Goal: Navigation & Orientation: Find specific page/section

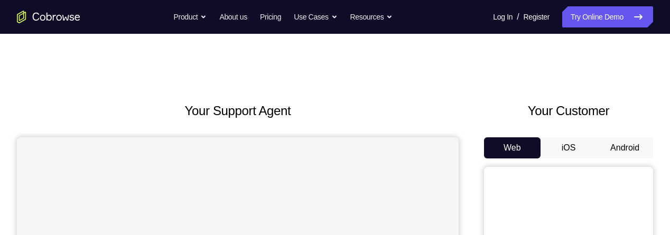
click at [623, 148] on button "Android" at bounding box center [625, 147] width 57 height 21
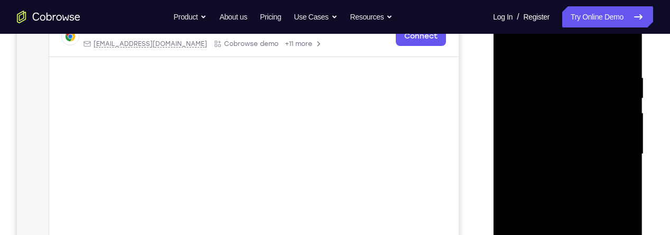
scroll to position [257, 0]
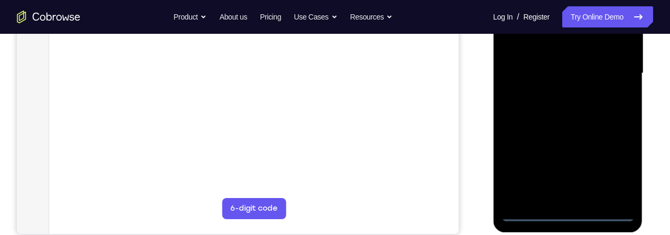
click at [571, 212] on div at bounding box center [567, 74] width 133 height 296
click at [611, 162] on div at bounding box center [567, 74] width 133 height 296
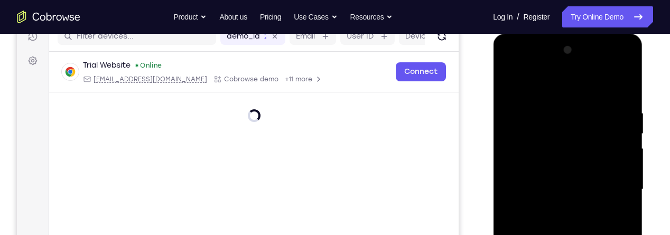
scroll to position [210, 0]
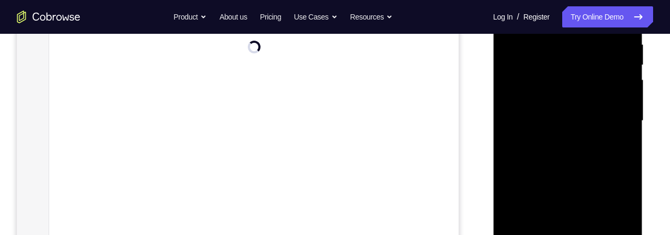
click at [617, 210] on div at bounding box center [567, 121] width 133 height 296
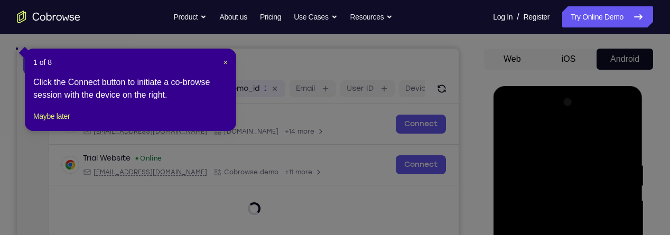
scroll to position [138, 0]
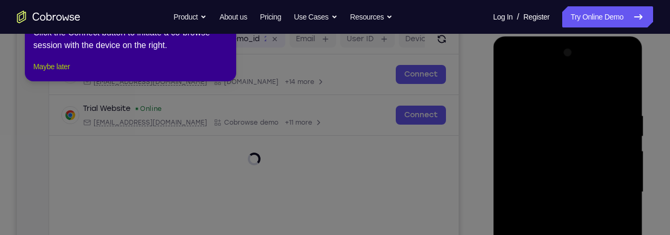
click at [53, 73] on button "Maybe later" at bounding box center [51, 66] width 36 height 13
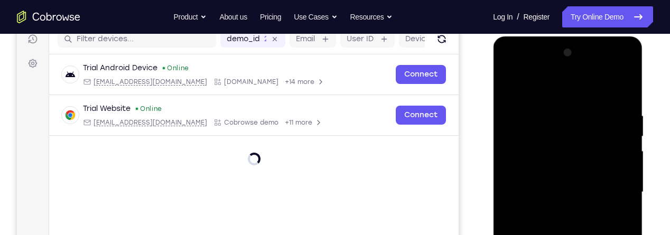
scroll to position [148, 0]
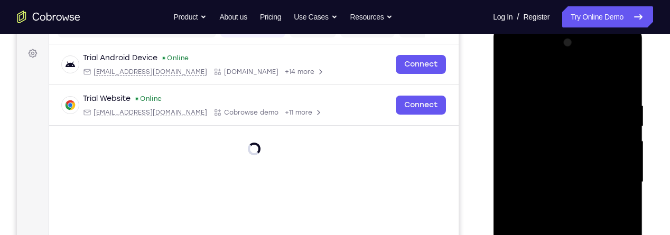
click at [616, 182] on div at bounding box center [567, 182] width 133 height 296
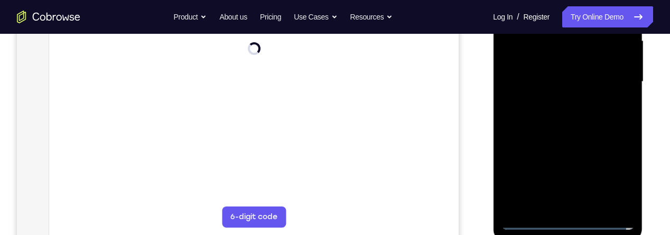
scroll to position [294, 0]
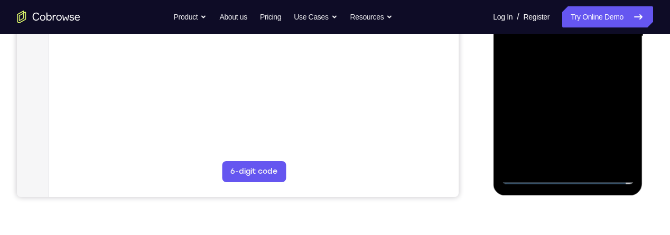
click at [557, 159] on div at bounding box center [567, 37] width 133 height 296
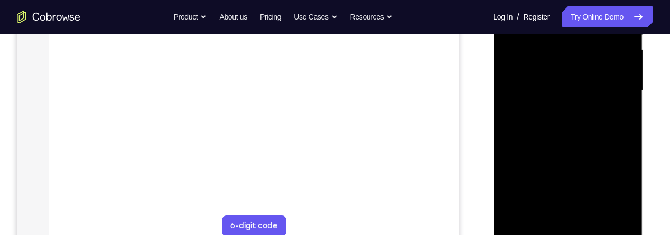
click at [589, 77] on div at bounding box center [567, 91] width 133 height 296
click at [580, 70] on div at bounding box center [567, 91] width 133 height 296
click at [572, 93] on div at bounding box center [567, 91] width 133 height 296
click at [590, 124] on div at bounding box center [567, 91] width 133 height 296
click at [574, 113] on div at bounding box center [567, 91] width 133 height 296
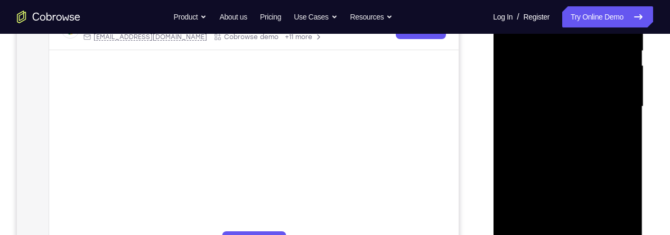
scroll to position [221, 0]
click at [571, 151] on div at bounding box center [567, 110] width 133 height 296
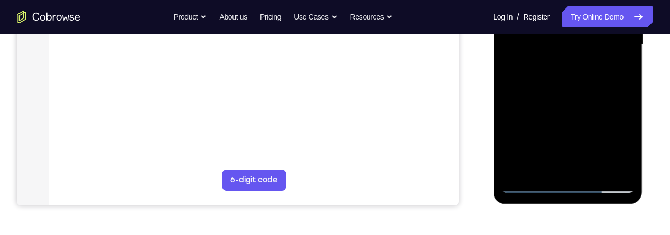
scroll to position [286, 0]
click at [595, 167] on div at bounding box center [567, 44] width 133 height 296
click at [574, 95] on div at bounding box center [567, 44] width 133 height 296
click at [583, 63] on div at bounding box center [567, 44] width 133 height 296
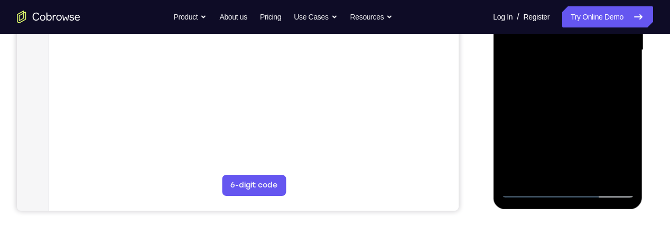
scroll to position [260, 0]
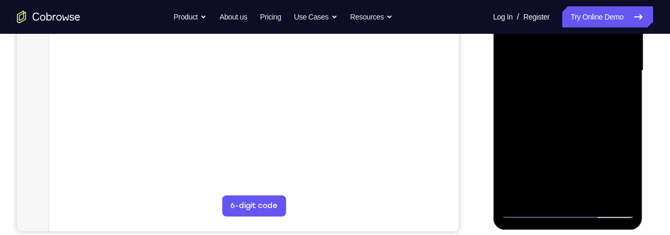
click at [574, 65] on div at bounding box center [567, 71] width 133 height 296
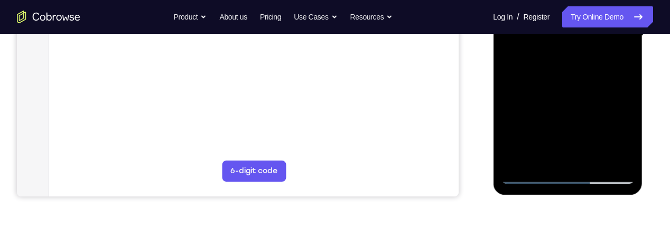
scroll to position [296, 0]
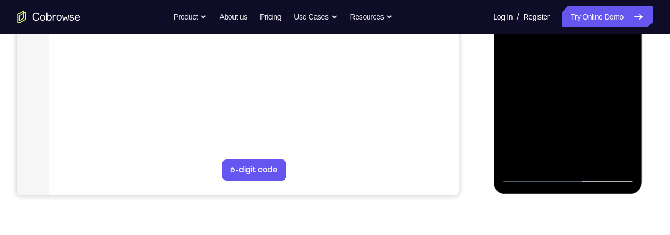
click at [619, 58] on div at bounding box center [567, 35] width 133 height 296
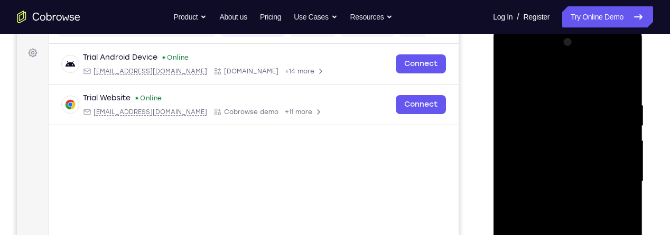
scroll to position [148, 0]
click at [514, 79] on div at bounding box center [567, 183] width 133 height 296
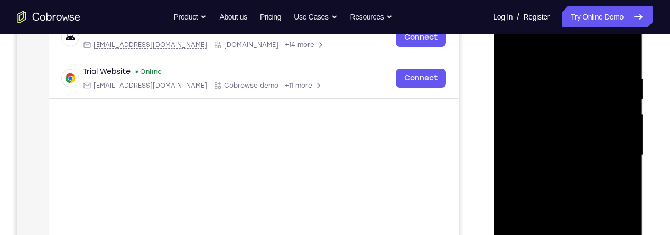
scroll to position [191, 0]
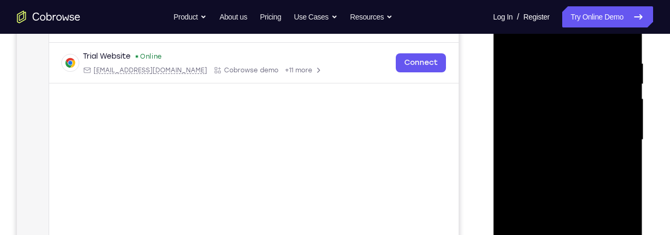
click at [576, 134] on div at bounding box center [567, 140] width 133 height 296
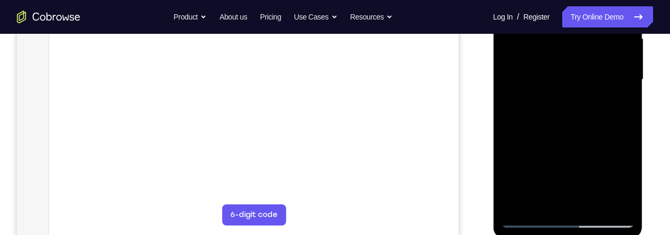
scroll to position [251, 0]
click at [618, 106] on div at bounding box center [567, 79] width 133 height 296
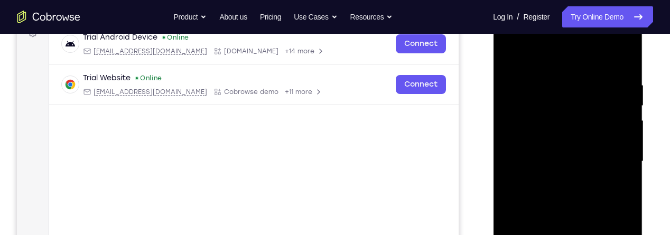
scroll to position [169, 0]
click at [515, 54] on div at bounding box center [567, 162] width 133 height 296
click at [516, 56] on div at bounding box center [567, 162] width 133 height 296
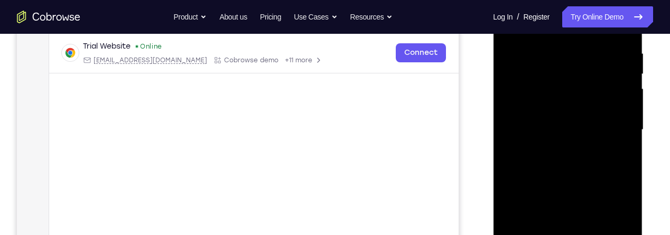
scroll to position [198, 0]
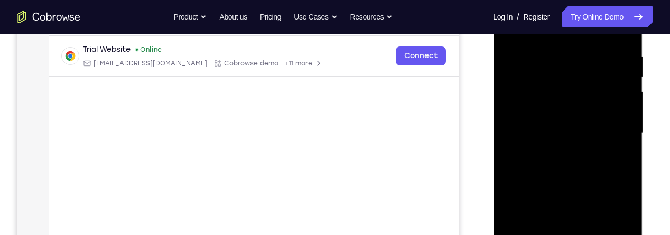
click at [554, 52] on div at bounding box center [567, 133] width 133 height 296
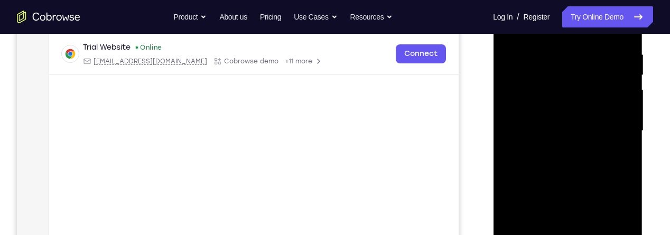
click at [617, 172] on div at bounding box center [567, 131] width 133 height 296
click at [627, 144] on div at bounding box center [567, 131] width 133 height 296
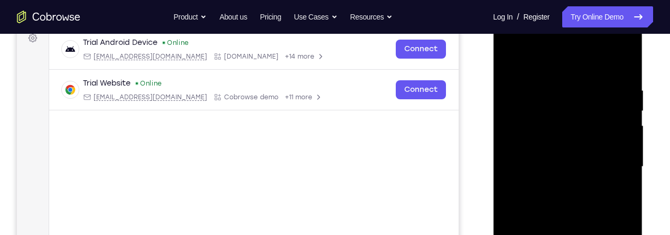
scroll to position [165, 0]
click at [615, 154] on div at bounding box center [567, 166] width 133 height 296
click at [618, 162] on div at bounding box center [567, 166] width 133 height 296
click at [625, 118] on div at bounding box center [567, 166] width 133 height 296
click at [625, 61] on div at bounding box center [567, 166] width 133 height 296
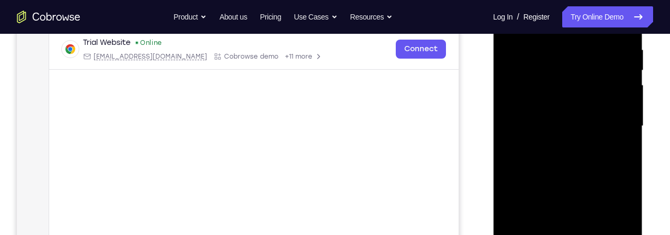
scroll to position [199, 0]
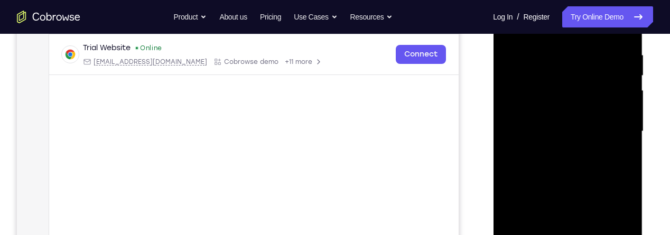
click at [535, 129] on div at bounding box center [567, 132] width 133 height 296
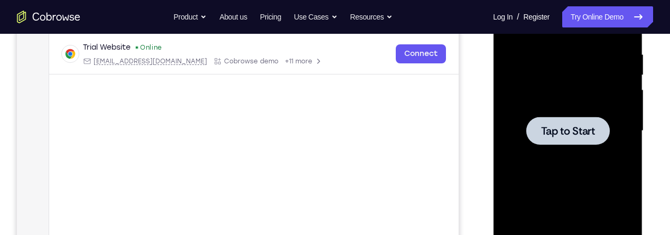
scroll to position [0, 0]
